Goal: Task Accomplishment & Management: Manage account settings

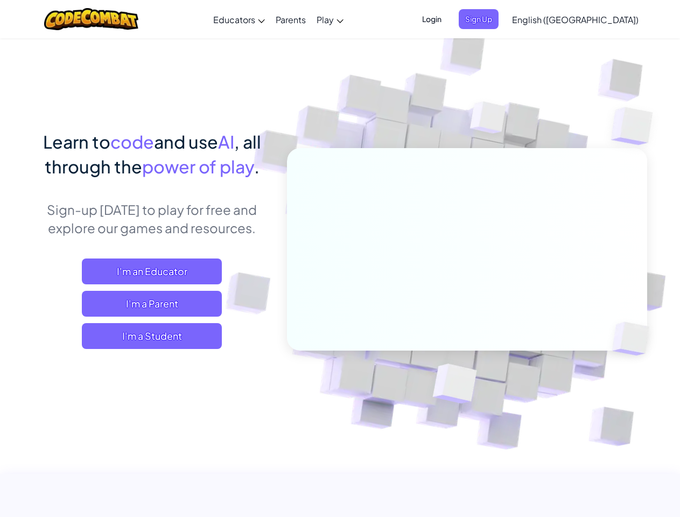
click at [448, 19] on span "Login" at bounding box center [431, 19] width 32 height 20
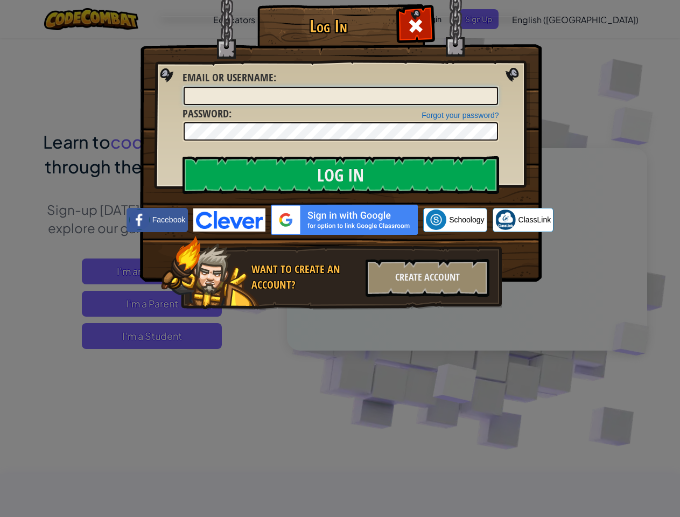
click at [496, 19] on div "Log In Unknown Error Email or Username : Forgot your password? Password : Log I…" at bounding box center [340, 172] width 358 height 313
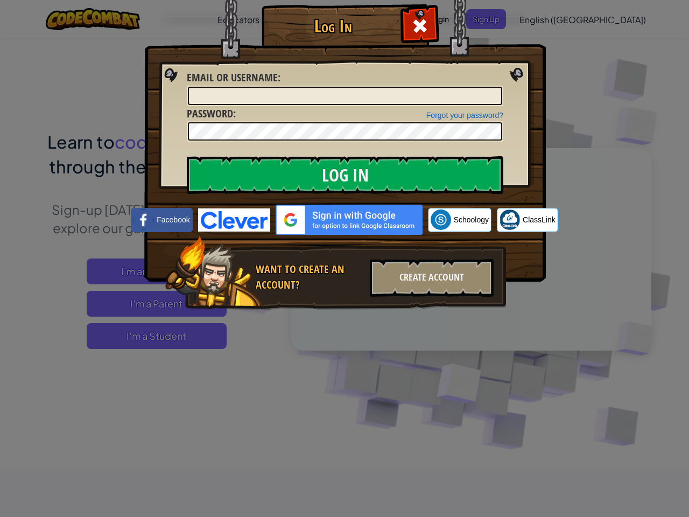
click at [544, 19] on div "Log In Unknown Error Email or Username : Forgot your password? Password : Log I…" at bounding box center [344, 258] width 689 height 517
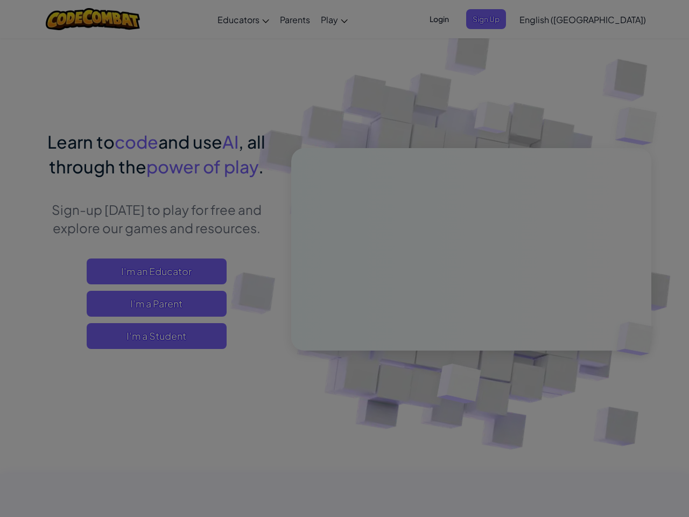
click at [544, 19] on div "Log In Unknown Error Email or Username : Forgot your password? Password : Log I…" at bounding box center [344, 258] width 689 height 517
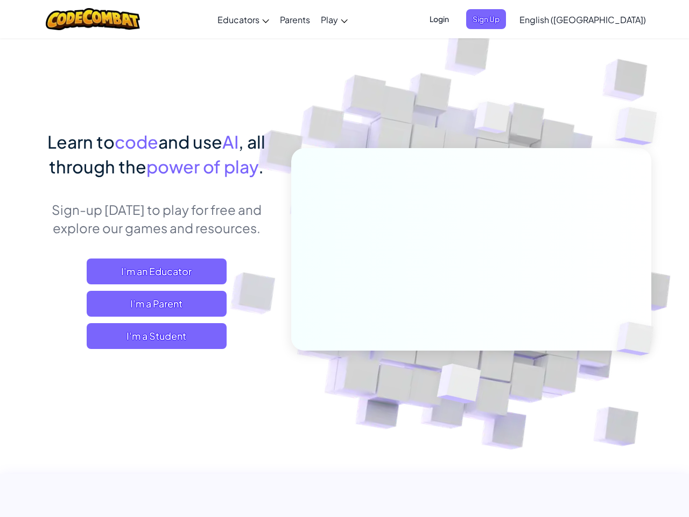
click at [602, 19] on span "English ([GEOGRAPHIC_DATA])" at bounding box center [582, 19] width 126 height 11
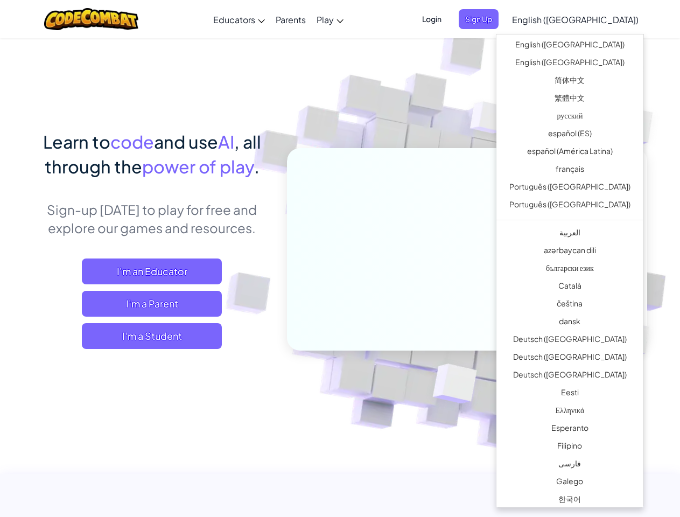
click at [152, 336] on span "I'm a Student" at bounding box center [152, 336] width 140 height 26
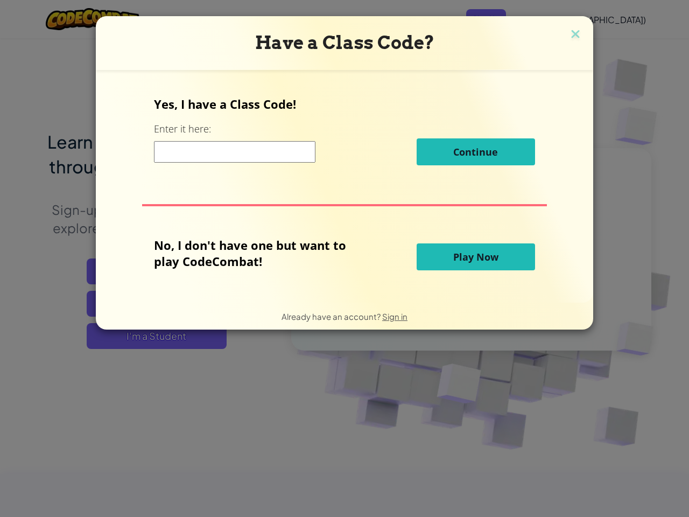
click at [152, 336] on div "Have a Class Code? Yes, I have a Class Code! Enter it here: Continue No, I don'…" at bounding box center [344, 258] width 689 height 517
